Goal: Information Seeking & Learning: Learn about a topic

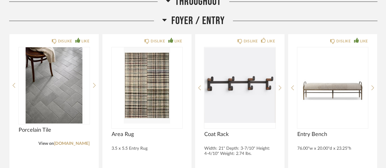
scroll to position [658, 0]
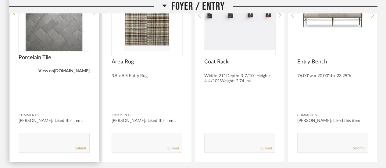
click at [73, 69] on link "[DOMAIN_NAME]" at bounding box center [72, 71] width 36 height 4
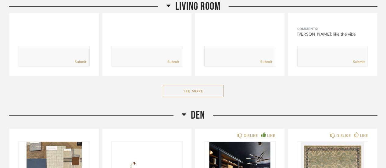
scroll to position [1693, 0]
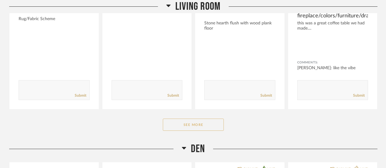
click at [208, 119] on button "See More" at bounding box center [193, 125] width 61 height 12
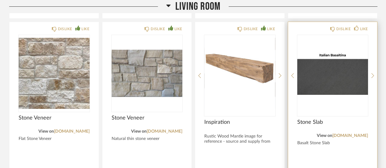
scroll to position [1790, 0]
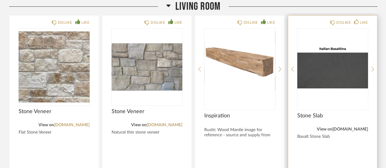
click at [350, 127] on link "[DOMAIN_NAME]" at bounding box center [350, 129] width 36 height 4
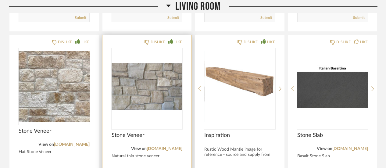
scroll to position [1798, 0]
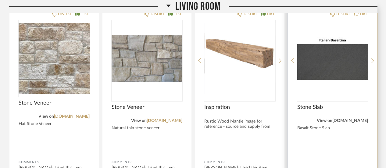
click at [346, 119] on link "[DOMAIN_NAME]" at bounding box center [350, 121] width 36 height 4
click at [308, 116] on div "DISLIKE LIKE Stone Slab View on [DOMAIN_NAME] Basalt Stone Slab Comments: Submit" at bounding box center [332, 108] width 89 height 202
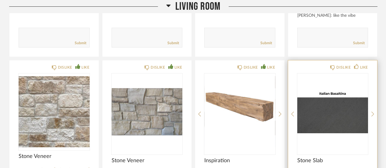
scroll to position [1745, 0]
click at [337, 73] on img "0" at bounding box center [332, 111] width 71 height 76
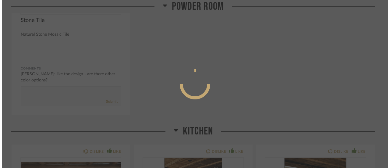
scroll to position [0, 0]
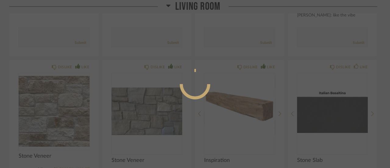
drag, startPoint x: 195, startPoint y: 48, endPoint x: 172, endPoint y: 38, distance: 25.1
click at [172, 38] on div at bounding box center [195, 84] width 390 height 168
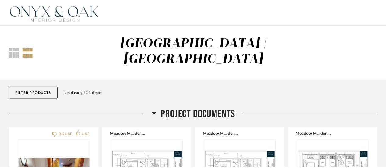
scroll to position [1745, 0]
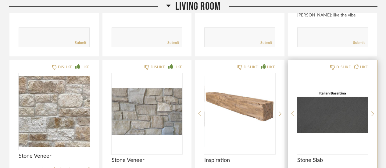
click at [332, 86] on img "0" at bounding box center [332, 111] width 71 height 76
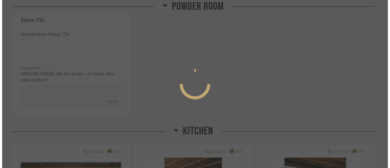
scroll to position [0, 0]
